Goal: Task Accomplishment & Management: Complete application form

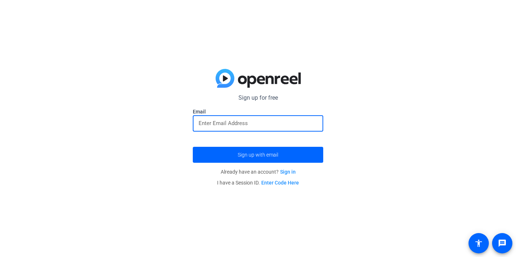
click at [286, 126] on input "email" at bounding box center [257, 123] width 119 height 9
type input "[EMAIL_ADDRESS][DOMAIN_NAME]"
click at [258, 154] on button "Sign up with email" at bounding box center [258, 155] width 130 height 16
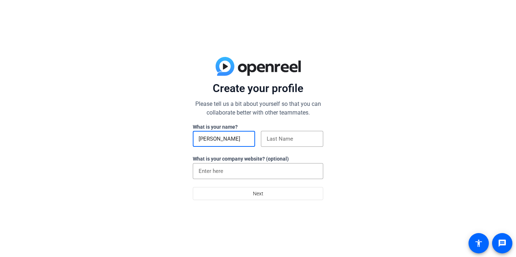
type input "Jake"
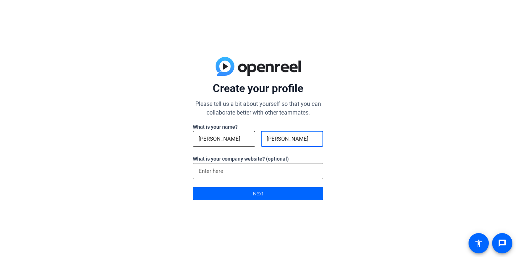
type input "Edgington"
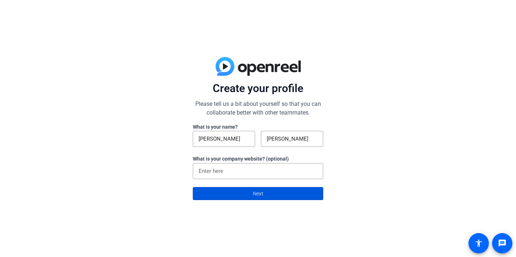
click at [241, 190] on span at bounding box center [258, 193] width 130 height 17
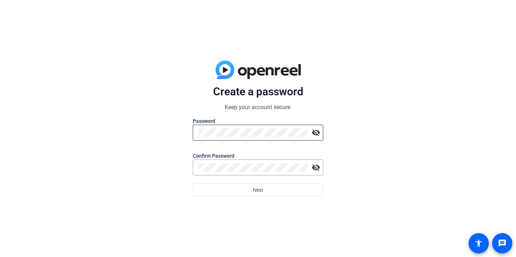
click at [245, 138] on div at bounding box center [252, 133] width 109 height 16
click at [314, 135] on mat-icon "visibility_off" at bounding box center [315, 132] width 14 height 14
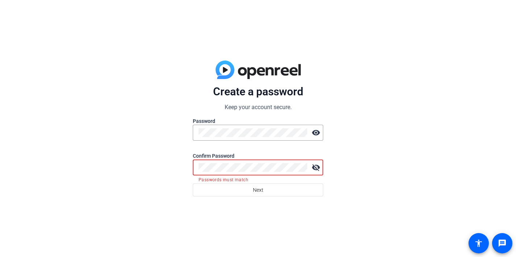
click at [318, 169] on mat-icon "visibility_off" at bounding box center [315, 167] width 14 height 14
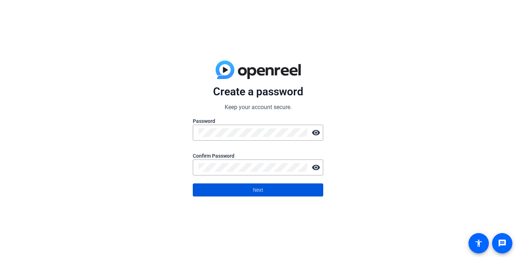
click at [268, 191] on span at bounding box center [258, 189] width 130 height 17
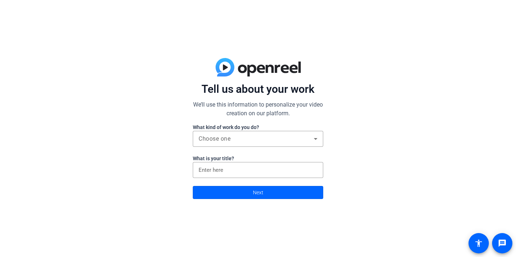
click at [272, 125] on label "What kind of work do you do?" at bounding box center [258, 126] width 130 height 7
click at [271, 139] on div "Choose one" at bounding box center [255, 138] width 115 height 9
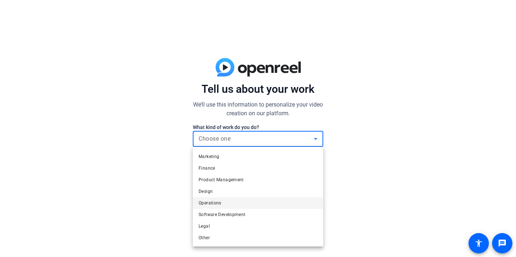
scroll to position [22, 0]
click at [240, 242] on mat-option "Other" at bounding box center [258, 238] width 130 height 12
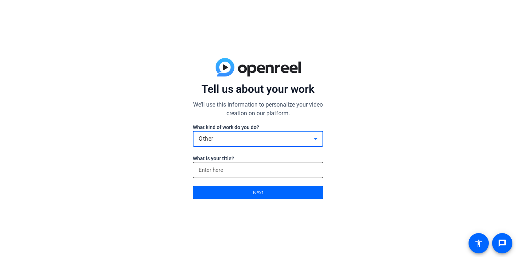
click at [274, 173] on input at bounding box center [257, 169] width 119 height 9
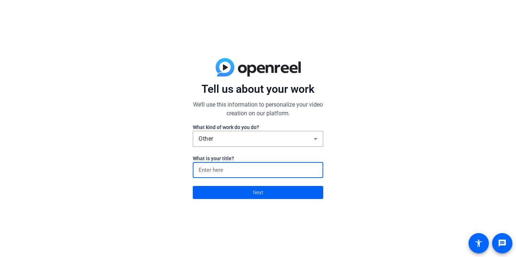
click at [282, 191] on span at bounding box center [258, 192] width 130 height 17
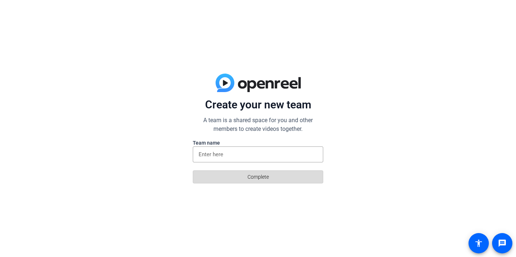
click at [278, 179] on span at bounding box center [258, 176] width 130 height 17
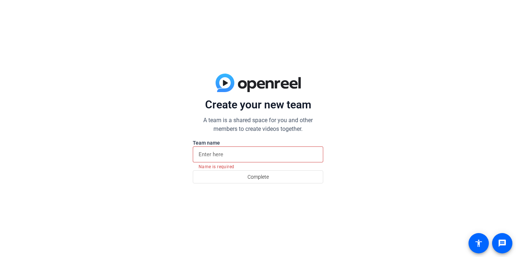
click at [266, 157] on input at bounding box center [257, 154] width 119 height 9
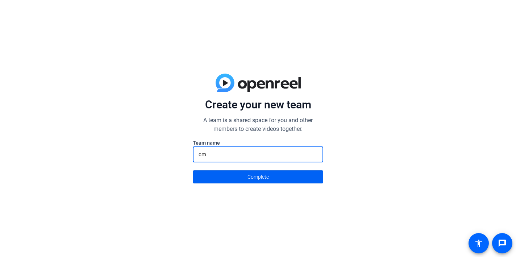
type input "cm"
click at [269, 178] on span at bounding box center [258, 176] width 130 height 17
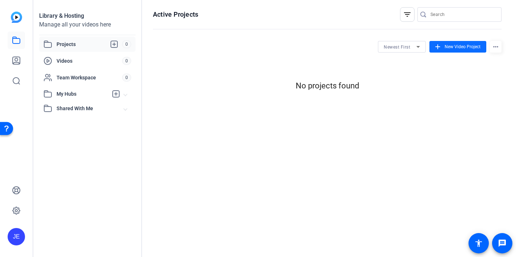
click at [452, 47] on span "New Video Project" at bounding box center [462, 46] width 36 height 7
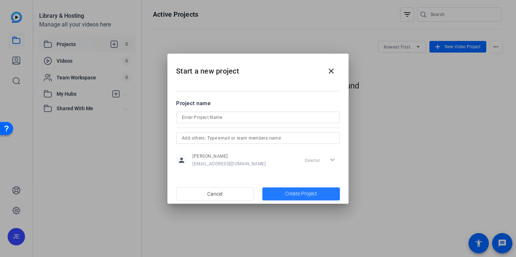
click at [295, 193] on span "Create Project" at bounding box center [301, 194] width 32 height 8
type input "test"
click at [297, 193] on span "Create Project" at bounding box center [301, 194] width 32 height 8
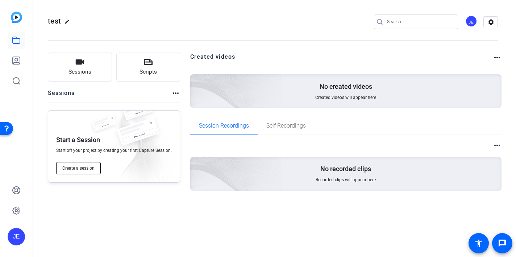
click at [92, 170] on span "Create a session" at bounding box center [78, 168] width 32 height 6
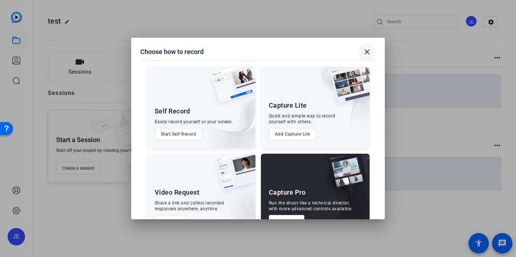
click at [364, 49] on mat-icon "close" at bounding box center [366, 51] width 9 height 9
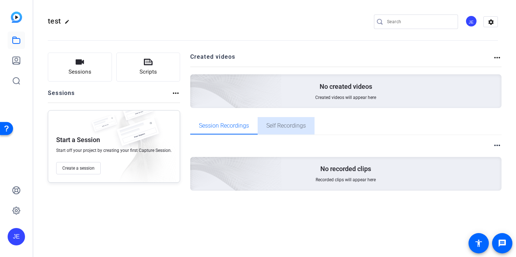
click at [281, 121] on span "Self Recordings" at bounding box center [285, 125] width 39 height 17
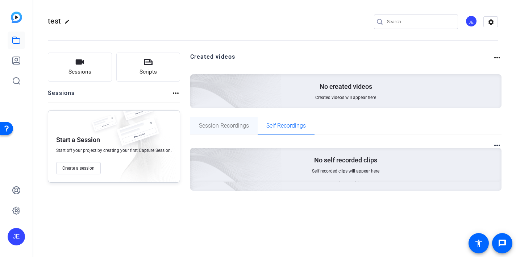
click at [245, 126] on span "Session Recordings" at bounding box center [224, 126] width 50 height 6
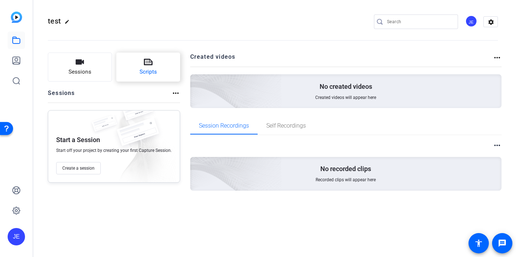
click at [154, 74] on span "Scripts" at bounding box center [147, 72] width 17 height 8
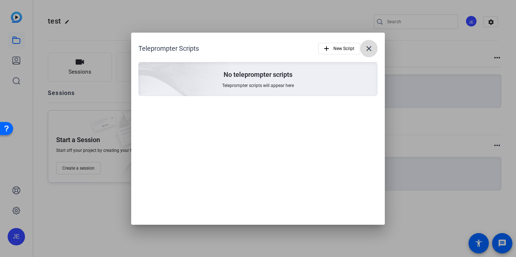
click at [372, 52] on mat-icon "close" at bounding box center [368, 48] width 9 height 9
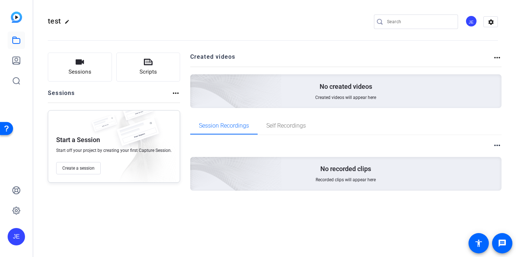
click at [311, 90] on div "No created videos Created videos will appear here" at bounding box center [345, 91] width 311 height 34
click at [99, 78] on button "Sessions" at bounding box center [80, 66] width 64 height 29
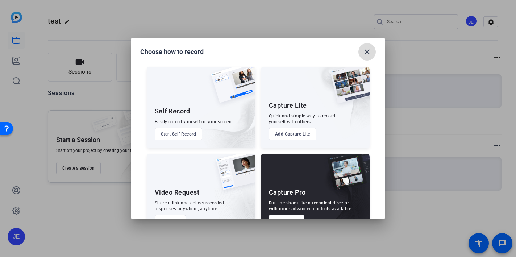
click at [370, 48] on mat-icon "close" at bounding box center [366, 51] width 9 height 9
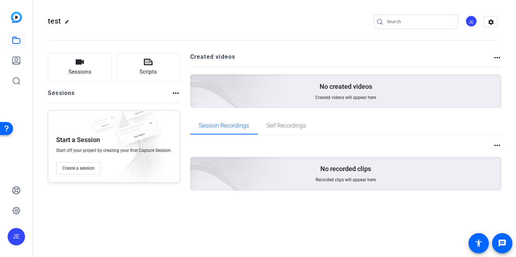
click at [329, 85] on p "No created videos" at bounding box center [345, 86] width 52 height 9
click at [493, 56] on mat-icon "more_horiz" at bounding box center [496, 57] width 9 height 9
click at [356, 118] on div at bounding box center [258, 128] width 516 height 257
click at [294, 130] on span "Self Recordings" at bounding box center [285, 125] width 39 height 17
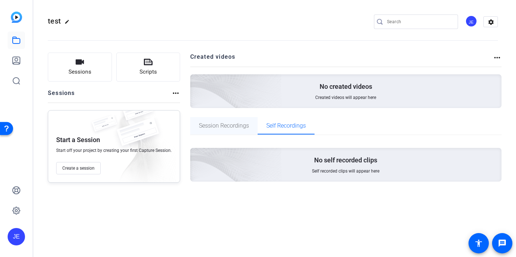
click at [235, 133] on span "Session Recordings" at bounding box center [224, 125] width 50 height 17
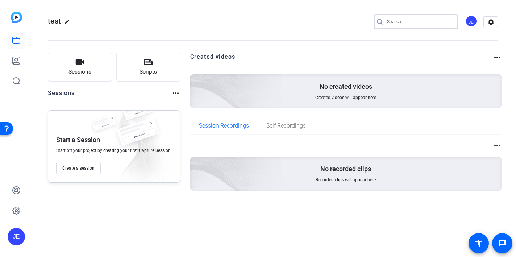
click at [400, 18] on input "Search" at bounding box center [419, 21] width 65 height 9
click at [337, 37] on openreel-divider-bar at bounding box center [273, 38] width 450 height 22
click at [84, 66] on button "Sessions" at bounding box center [80, 66] width 64 height 29
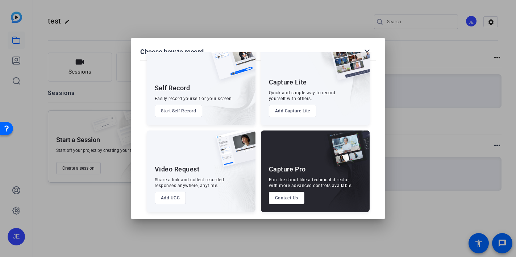
scroll to position [23, 0]
click at [171, 198] on button "Add UGC" at bounding box center [170, 198] width 31 height 12
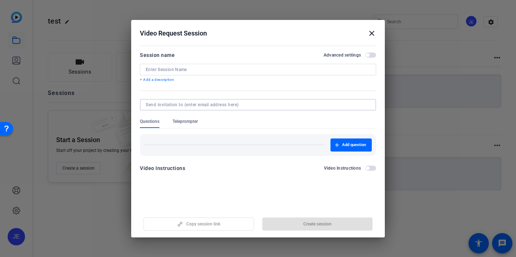
click at [193, 152] on div "Add question" at bounding box center [258, 145] width 236 height 22
click at [255, 178] on mat-dialog-content "Session name Advanced settings + Add a description Questions Teleprompter Add q…" at bounding box center [257, 113] width 253 height 141
click at [225, 189] on openreel-new-create-edit-ugc-session "Video Request Session close Session name Advanced settings + Add a description …" at bounding box center [257, 128] width 253 height 217
click at [316, 218] on div "Copy session link Create session" at bounding box center [258, 221] width 236 height 18
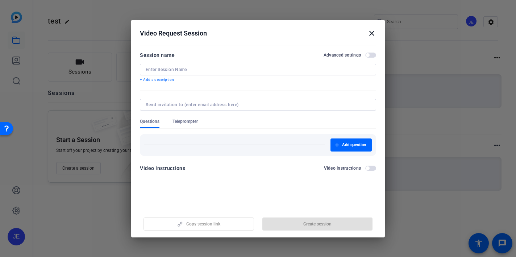
click at [369, 35] on mat-icon "close" at bounding box center [371, 33] width 9 height 9
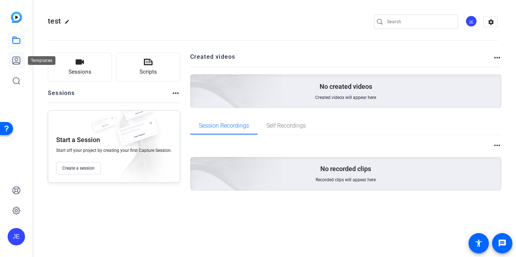
click at [20, 59] on icon at bounding box center [16, 60] width 7 height 7
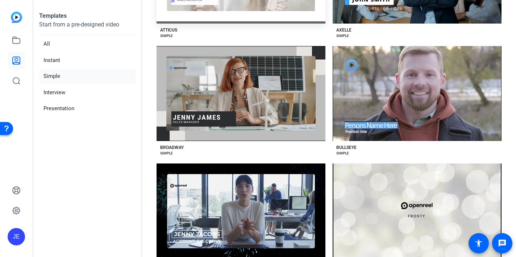
scroll to position [58, 0]
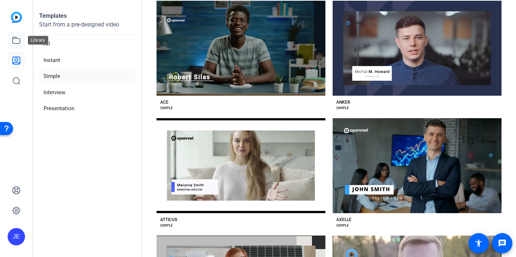
click at [23, 44] on link at bounding box center [16, 39] width 17 height 17
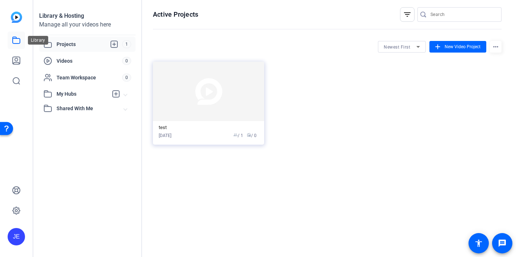
click at [16, 41] on icon at bounding box center [16, 40] width 9 height 9
click at [86, 58] on span "Videos" at bounding box center [89, 60] width 66 height 7
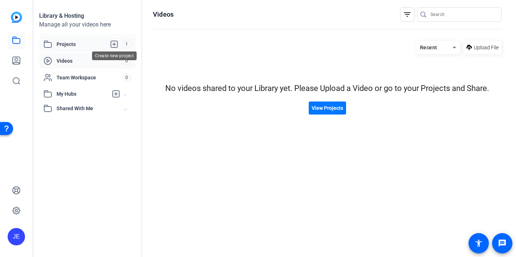
click at [113, 44] on icon at bounding box center [114, 44] width 7 height 7
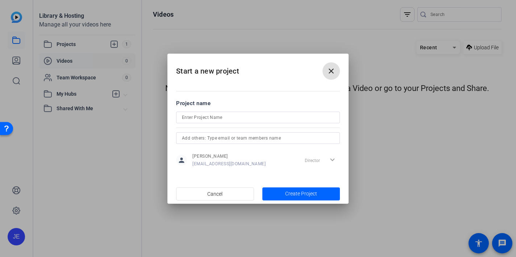
click at [331, 72] on mat-icon "close" at bounding box center [331, 71] width 9 height 9
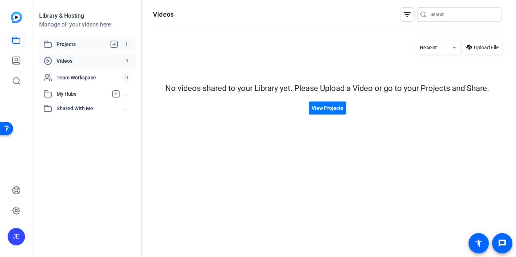
click at [127, 42] on span "1" at bounding box center [126, 44] width 9 height 8
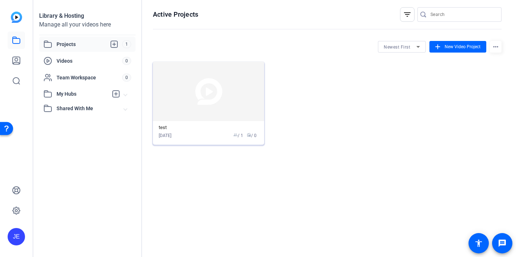
click at [193, 118] on img at bounding box center [208, 91] width 111 height 59
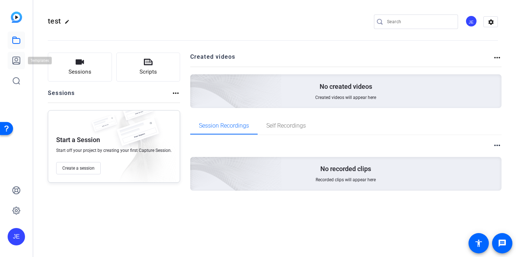
click at [10, 56] on link at bounding box center [16, 60] width 17 height 17
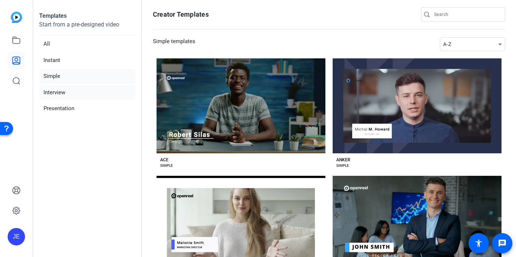
click at [71, 94] on li "Interview" at bounding box center [87, 92] width 96 height 15
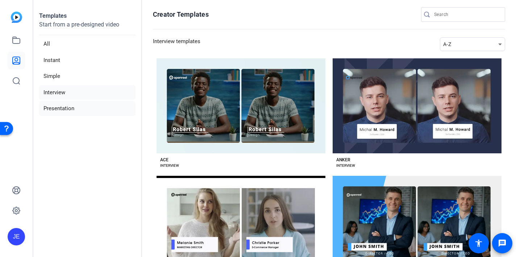
click at [79, 110] on li "Presentation" at bounding box center [87, 108] width 96 height 15
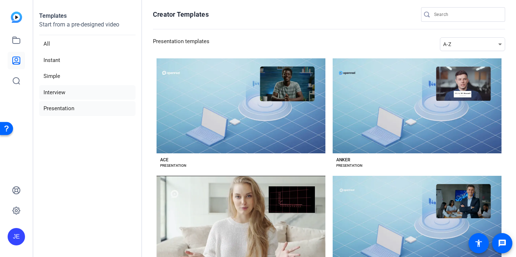
click at [107, 90] on li "Interview" at bounding box center [87, 92] width 96 height 15
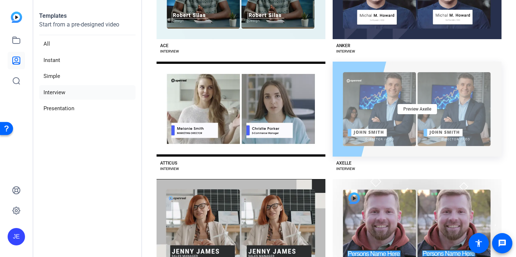
scroll to position [116, 0]
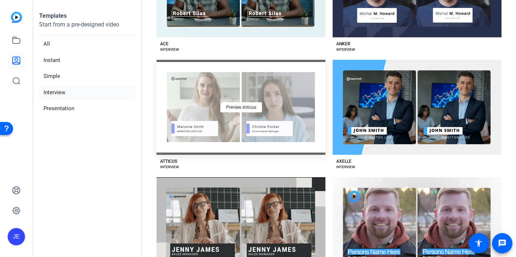
click at [239, 115] on div "Preview Atticus" at bounding box center [240, 107] width 169 height 95
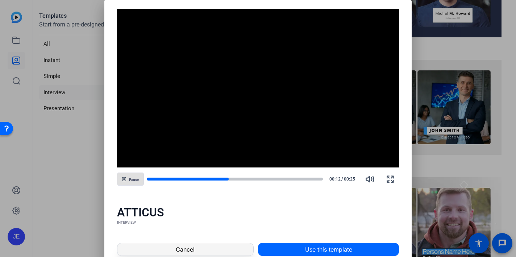
click at [226, 248] on span at bounding box center [185, 248] width 136 height 17
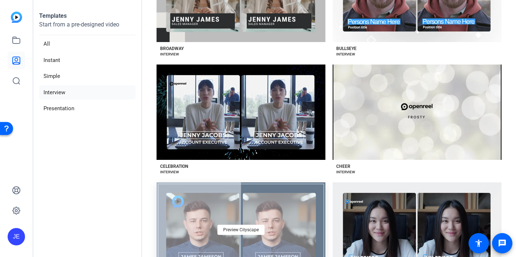
scroll to position [346, 0]
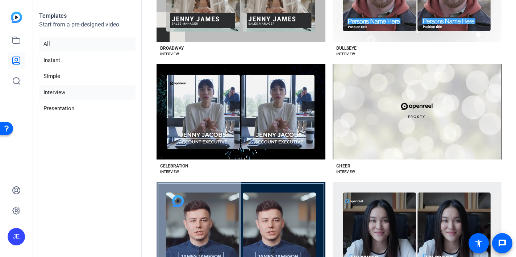
click at [77, 47] on li "All" at bounding box center [87, 44] width 96 height 15
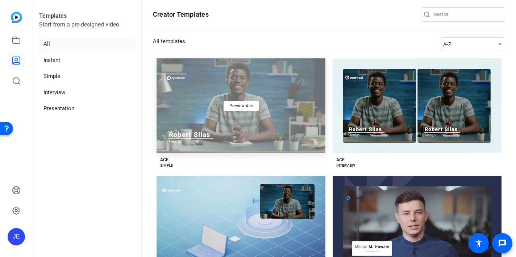
scroll to position [0, 0]
click at [241, 109] on div "Preview Ace" at bounding box center [240, 106] width 35 height 10
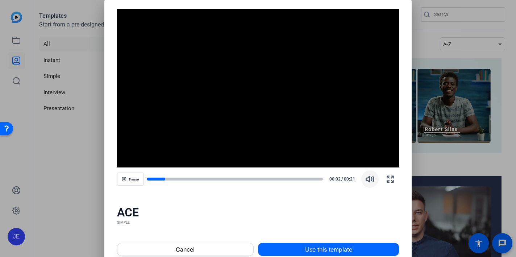
click at [366, 177] on icon "button" at bounding box center [370, 178] width 8 height 5
click at [272, 177] on div at bounding box center [235, 179] width 176 height 4
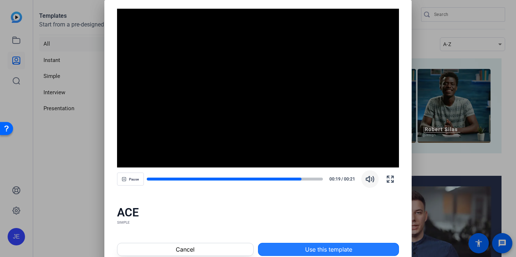
click at [289, 242] on span at bounding box center [328, 248] width 140 height 17
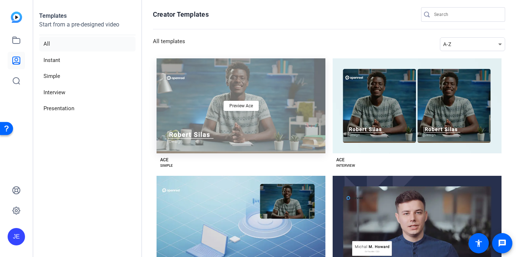
click at [207, 129] on div "Preview Ace" at bounding box center [240, 105] width 169 height 95
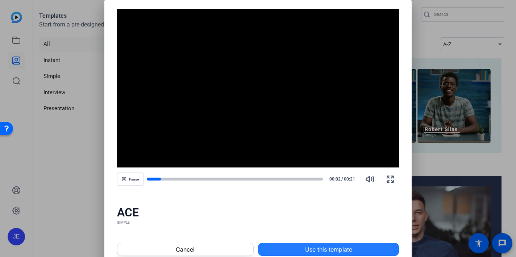
click at [295, 248] on span at bounding box center [328, 248] width 140 height 17
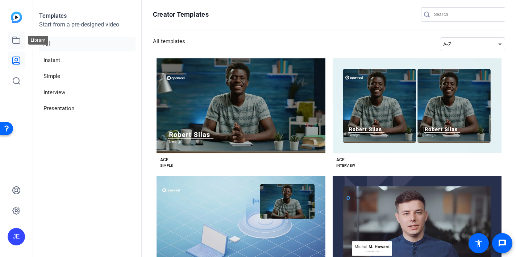
click at [16, 37] on icon at bounding box center [16, 40] width 7 height 7
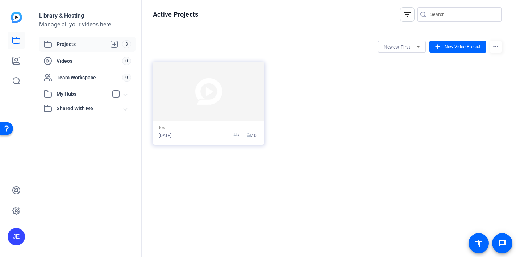
click at [129, 43] on span "3" at bounding box center [126, 44] width 9 height 8
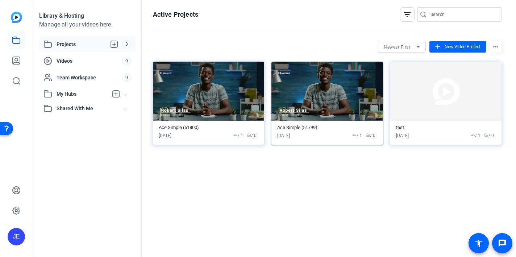
click at [316, 112] on img at bounding box center [326, 91] width 111 height 59
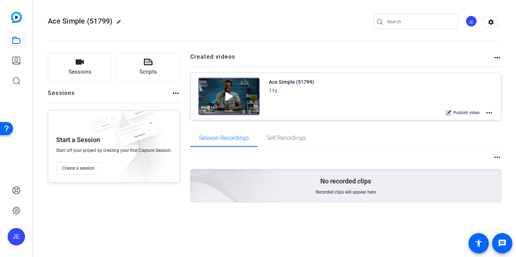
click at [489, 114] on mat-icon "more_horiz" at bounding box center [488, 112] width 9 height 9
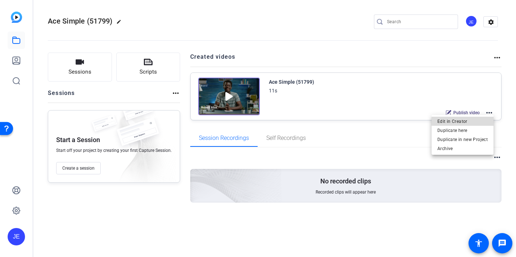
click at [468, 120] on span "Edit in Creator" at bounding box center [462, 121] width 50 height 9
